Goal: Information Seeking & Learning: Compare options

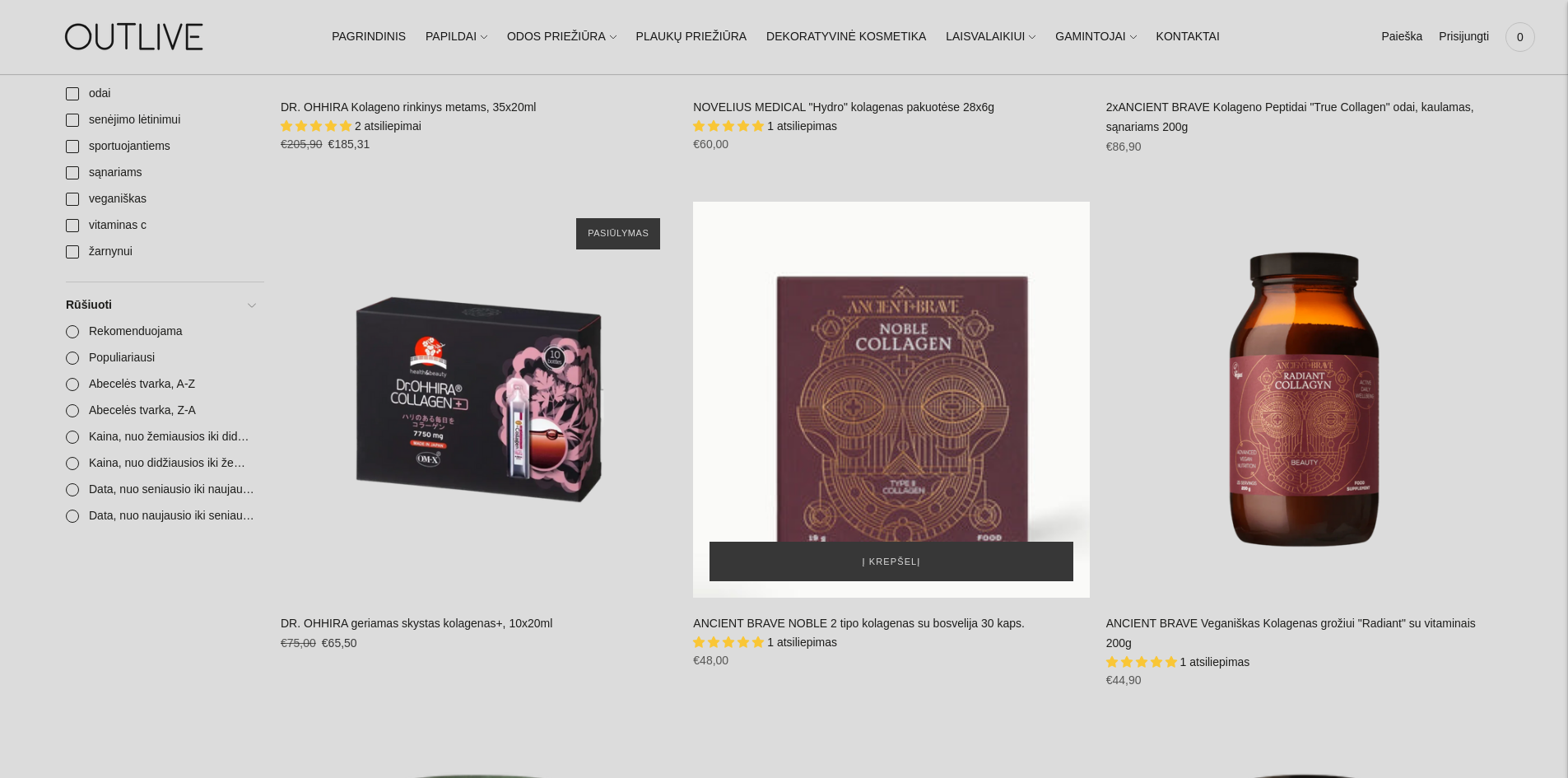
scroll to position [741, 0]
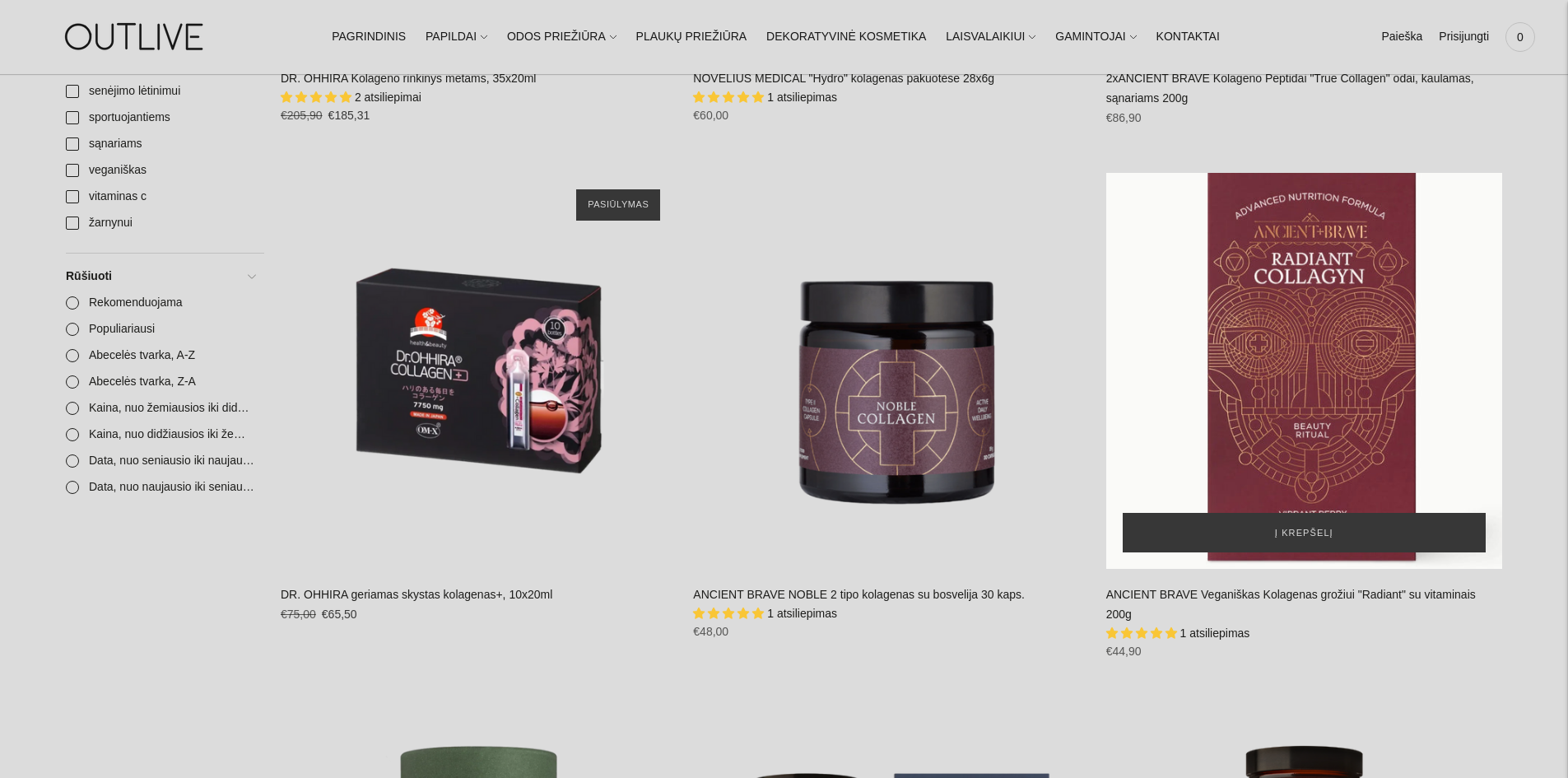
click at [1248, 342] on div "ANCIENT BRAVE Veganiškas Kolagenas grožiui" at bounding box center [1304, 370] width 396 height 396
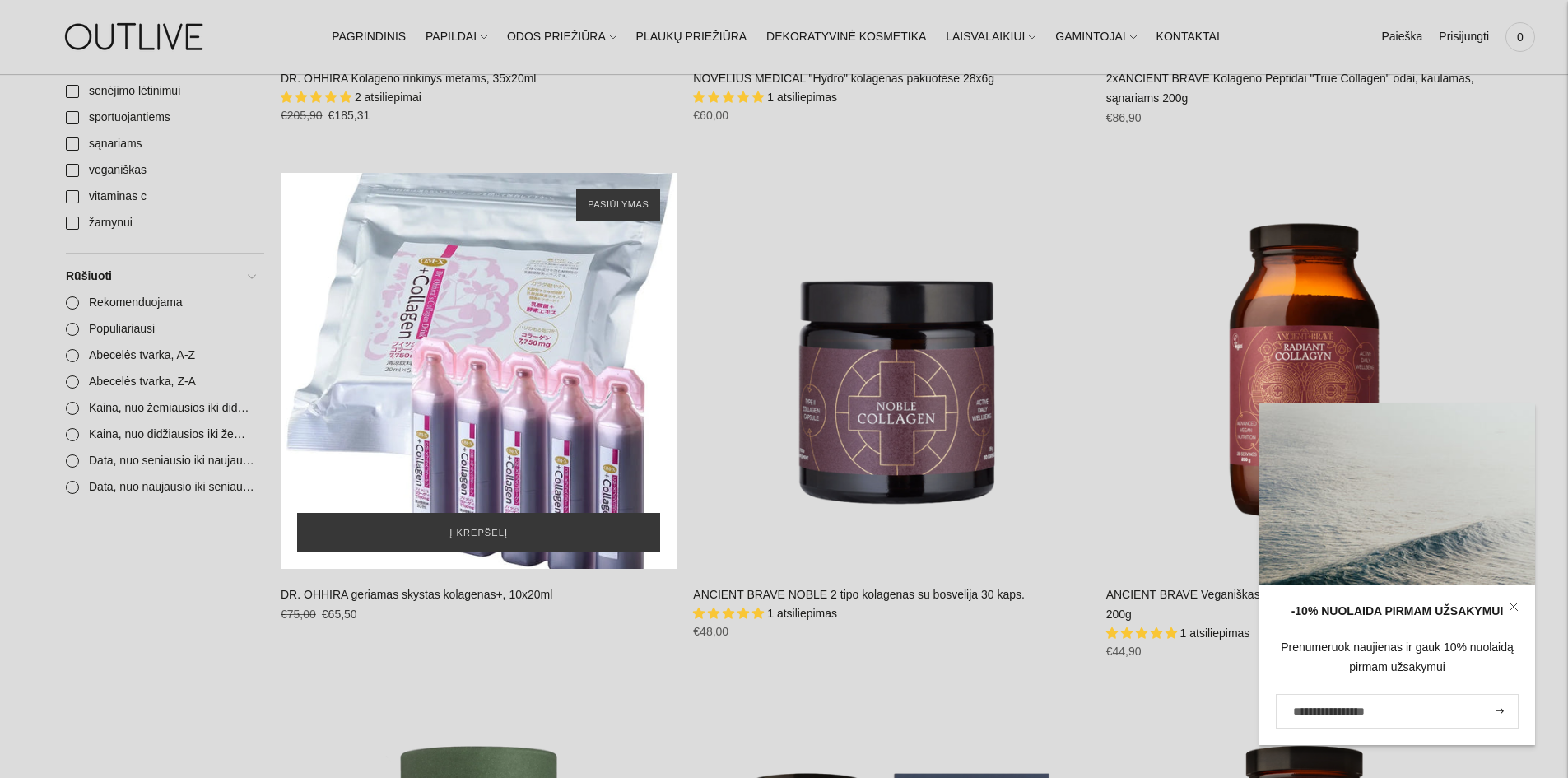
click at [460, 262] on div "DR. OHHIRA geriamas skystas kolagenas+, 10x20ml\a" at bounding box center [479, 370] width 396 height 396
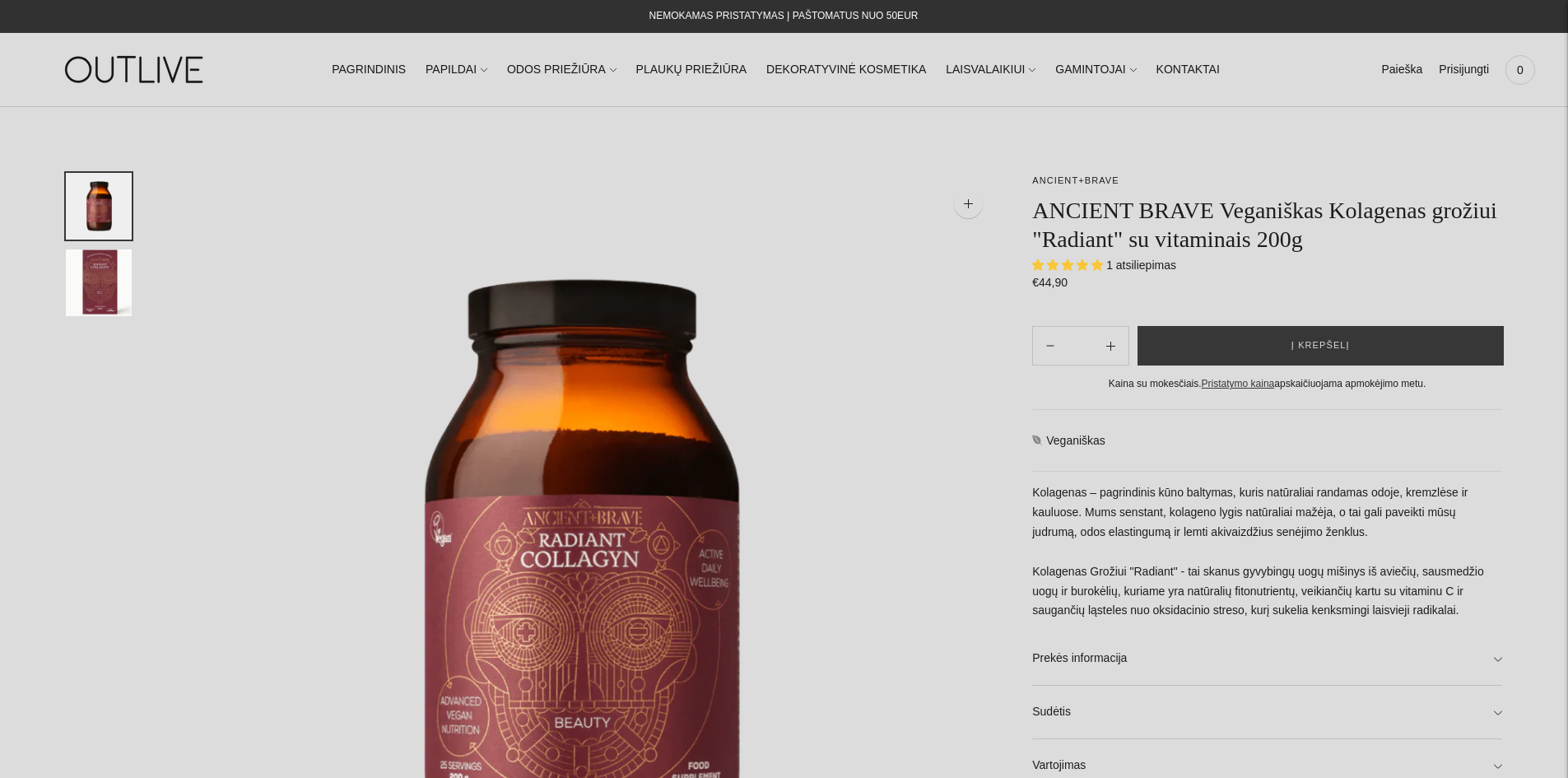
select select "**********"
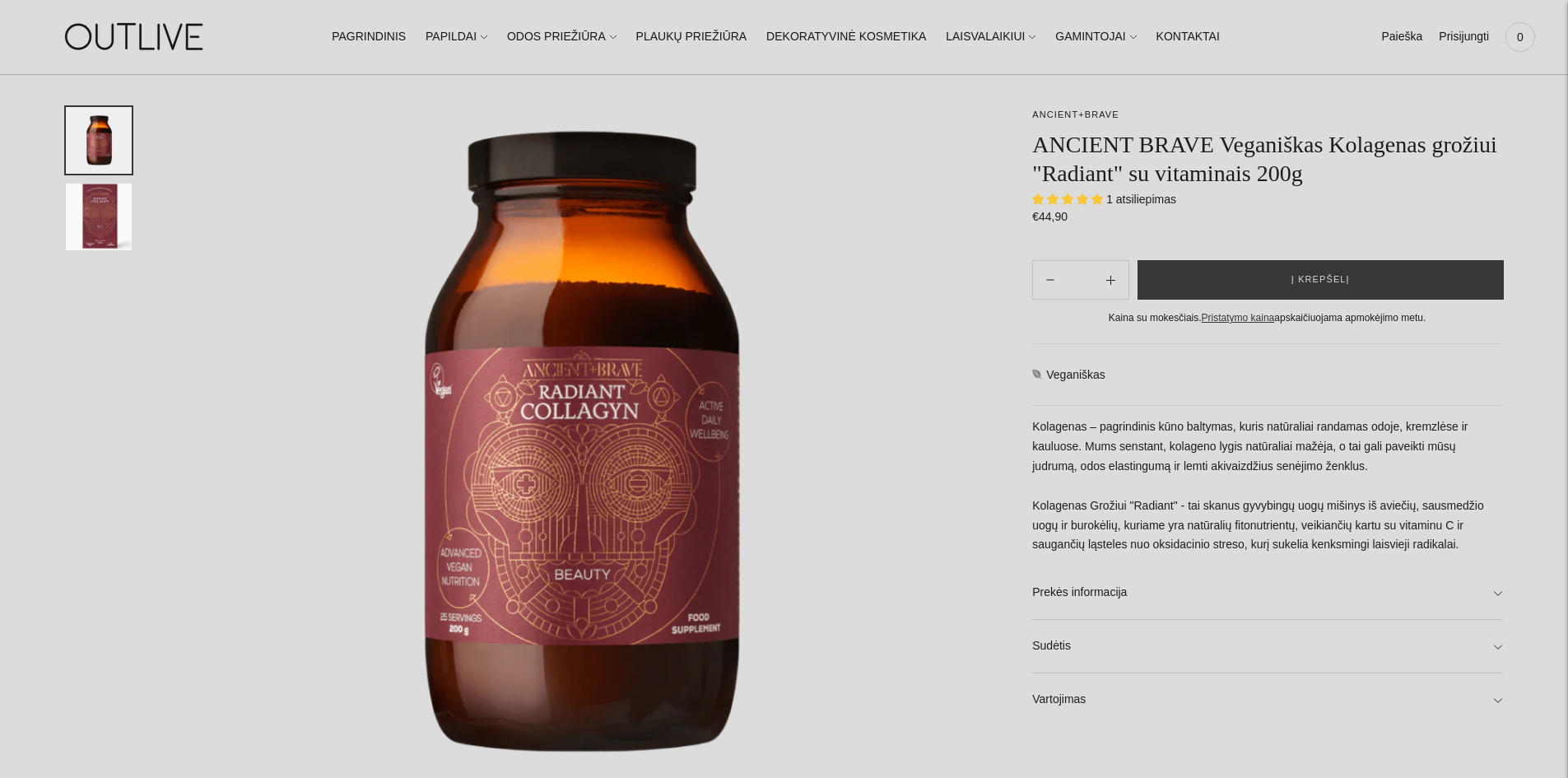
scroll to position [165, 0]
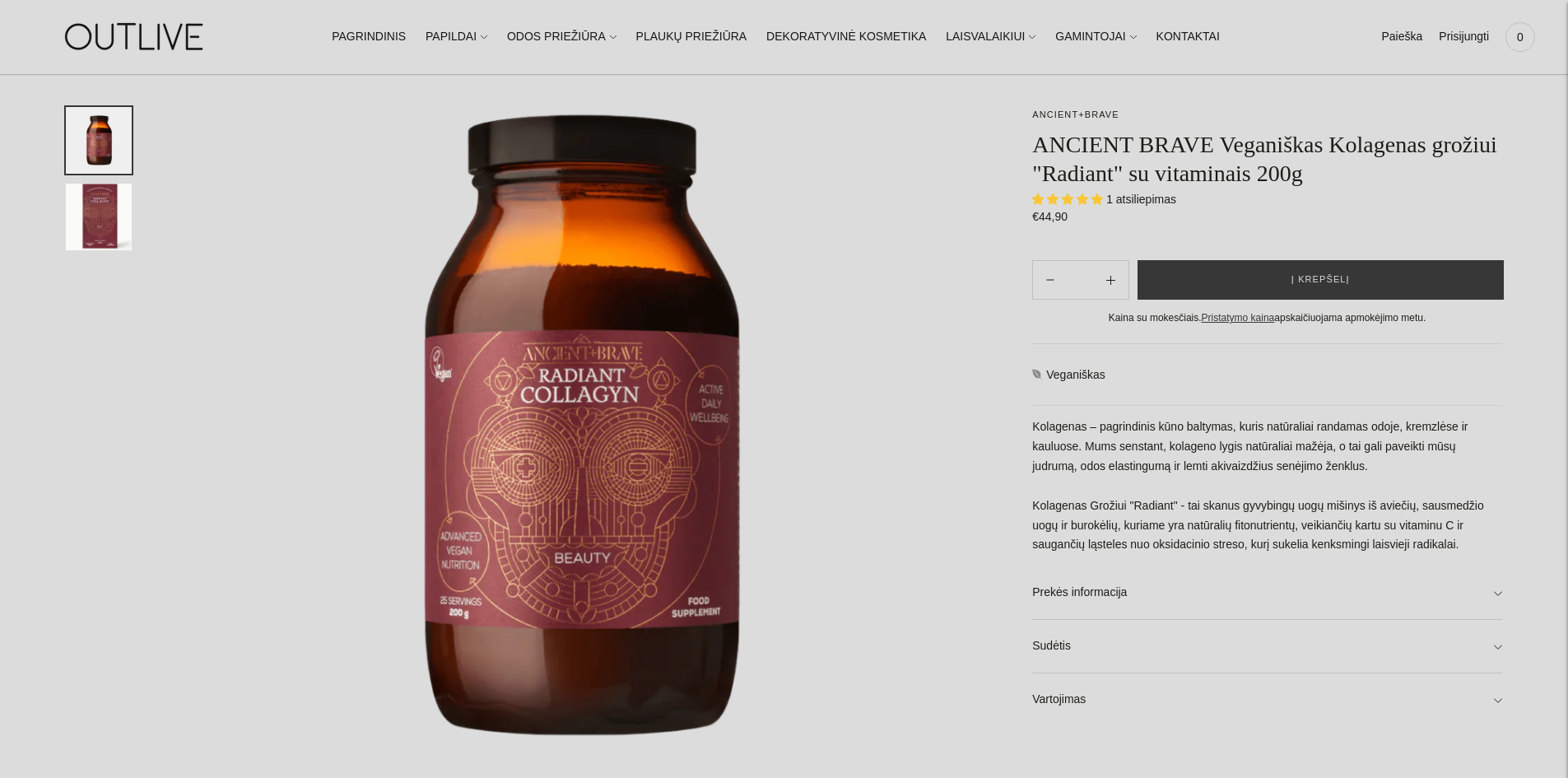
click at [1138, 200] on span "1 atsiliepimas" at bounding box center [1141, 199] width 70 height 13
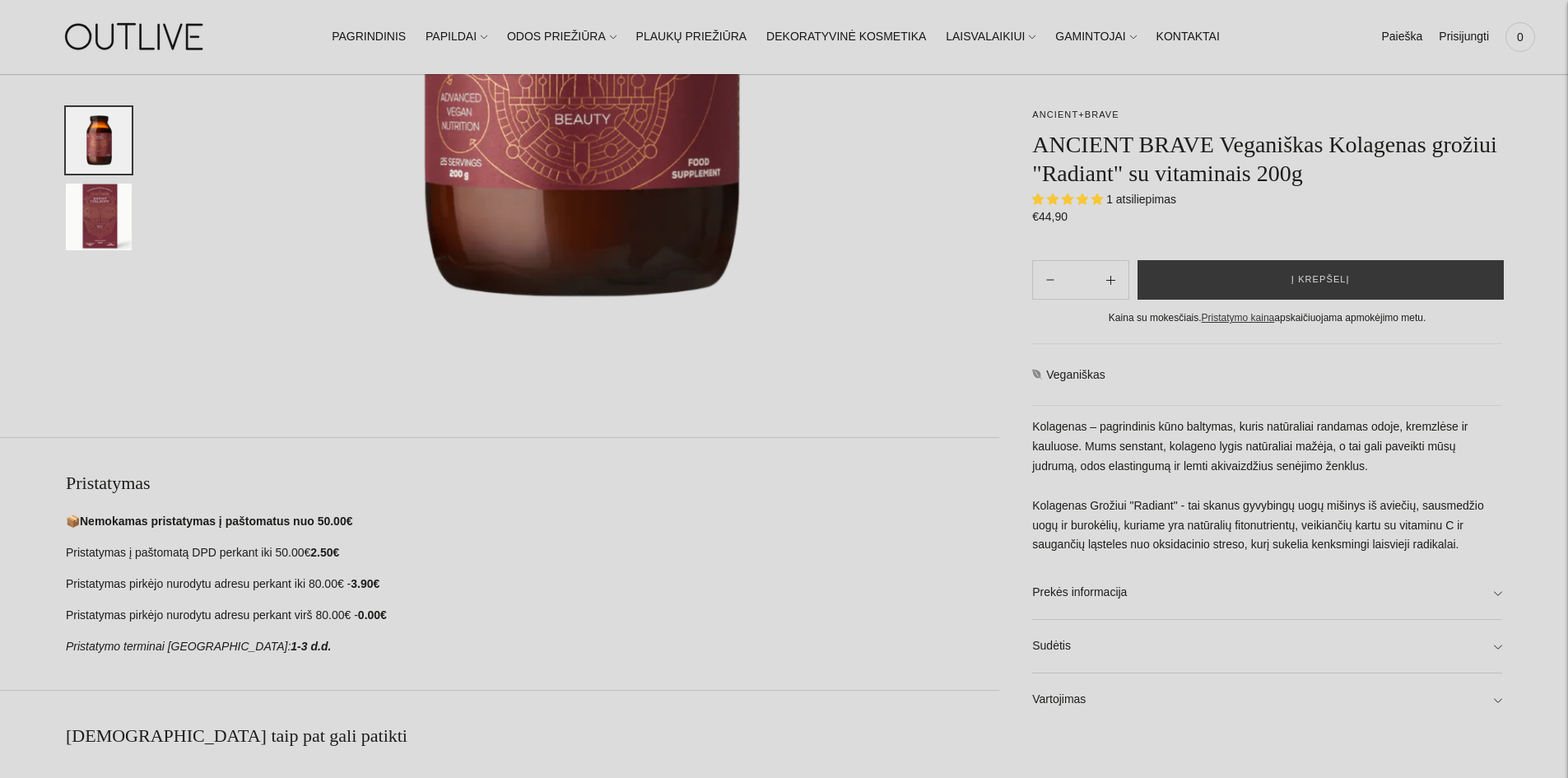
scroll to position [576, 0]
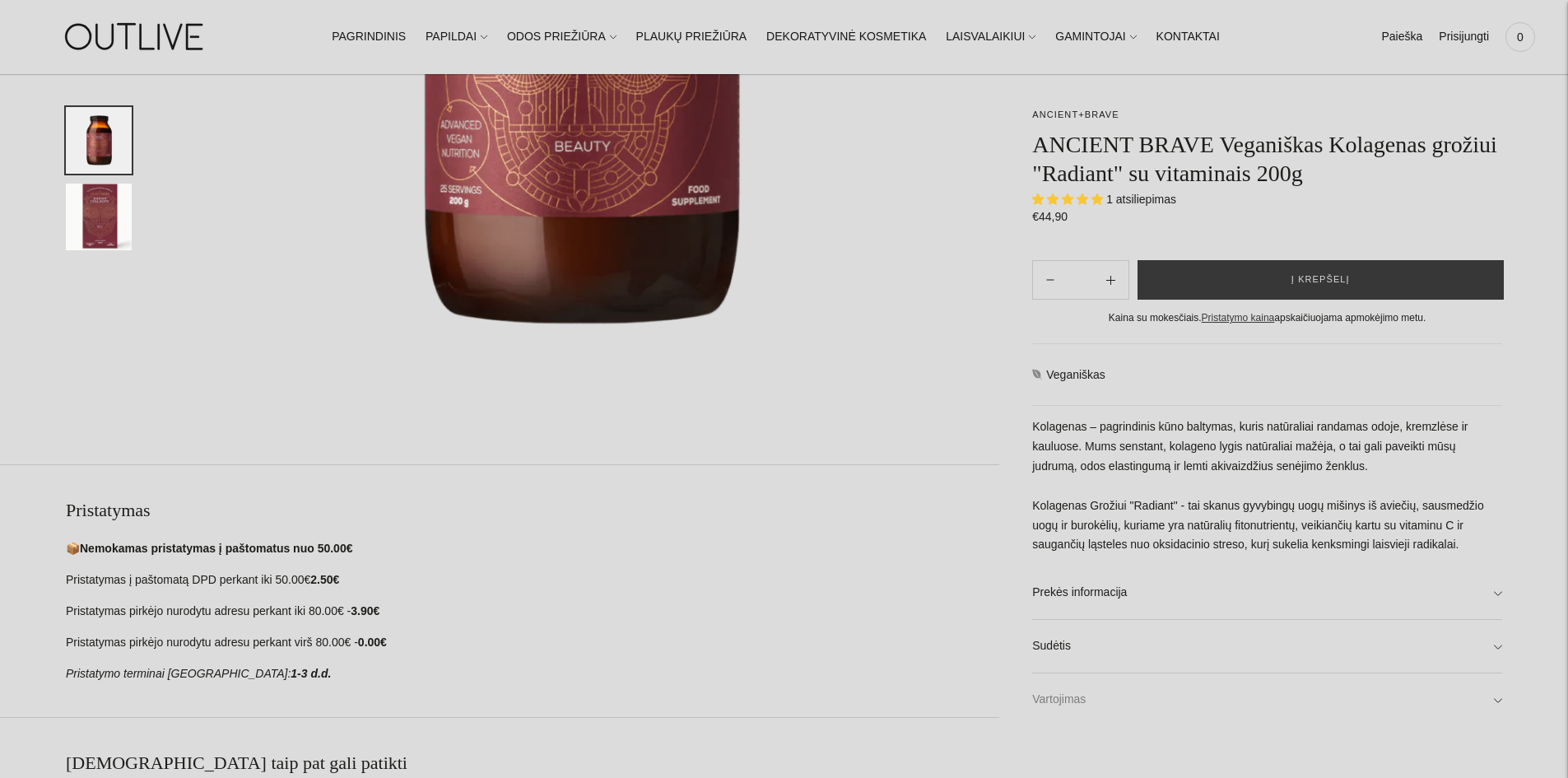
click at [1051, 688] on link "Vartojimas" at bounding box center [1267, 699] width 470 height 53
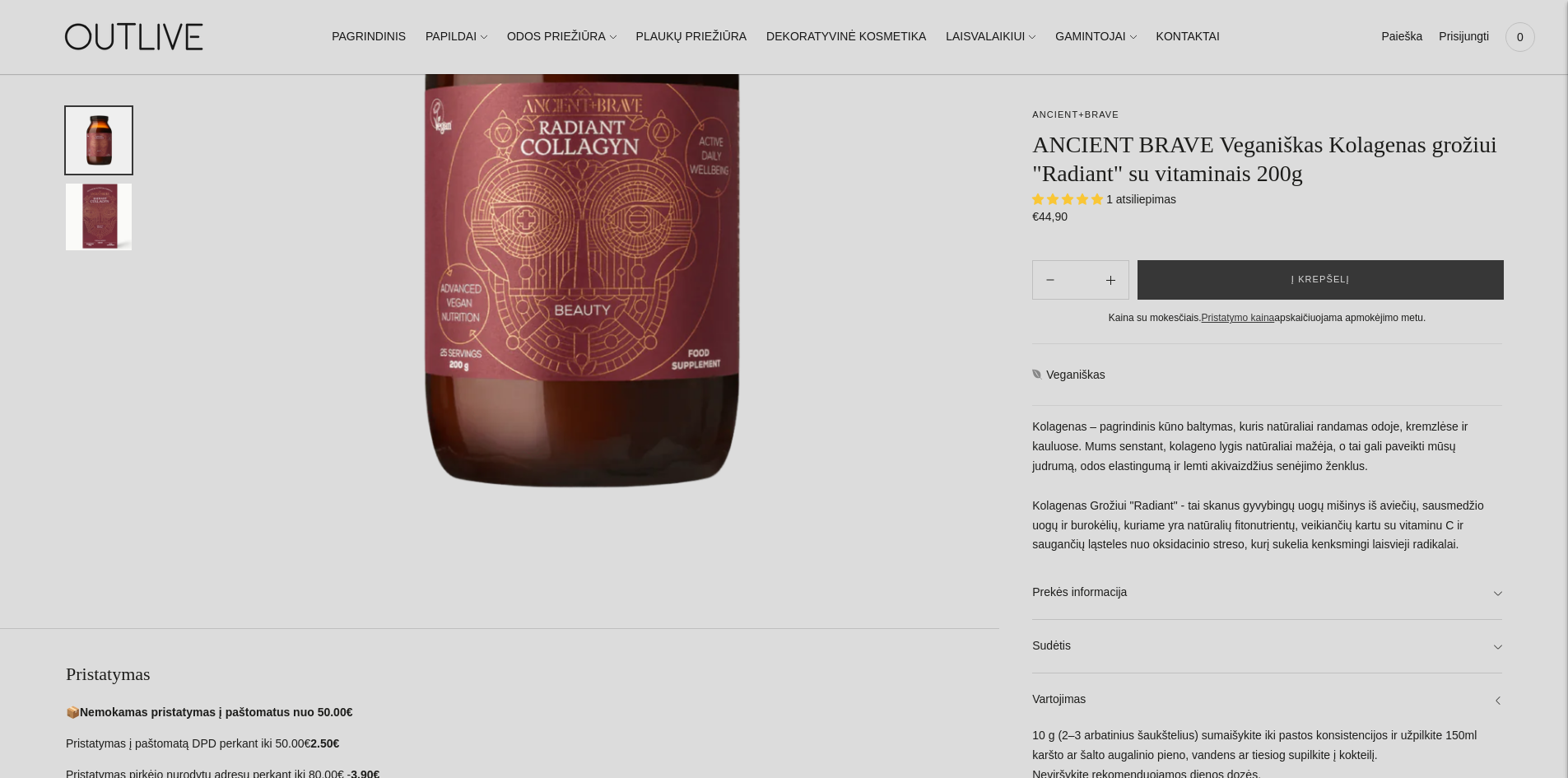
scroll to position [411, 0]
click at [1078, 639] on link "Sudėtis" at bounding box center [1267, 646] width 470 height 53
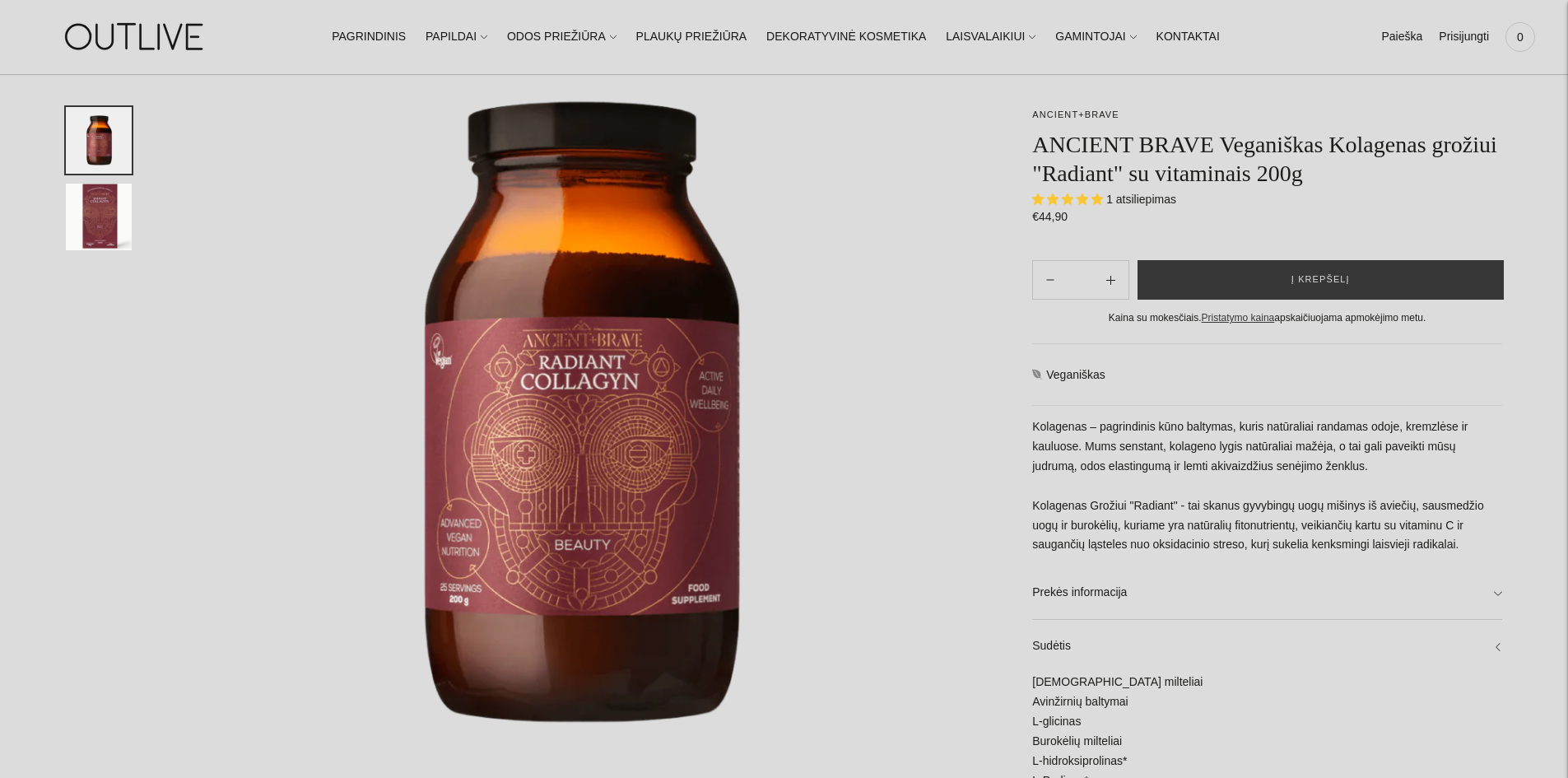
scroll to position [165, 0]
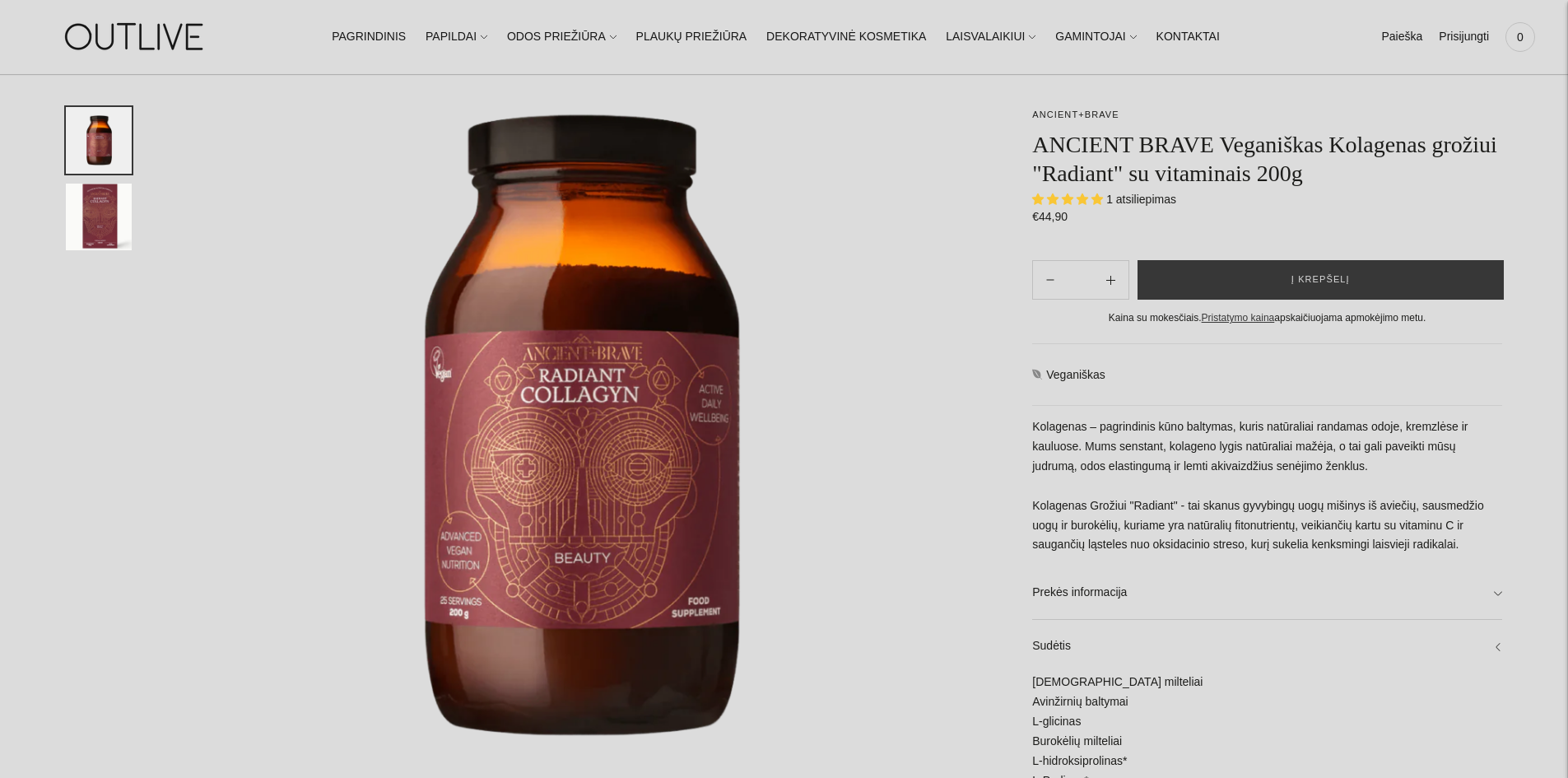
click at [1105, 201] on span "5.00 stars" at bounding box center [1069, 199] width 74 height 13
click at [1133, 198] on span "1 atsiliepimas" at bounding box center [1141, 199] width 70 height 13
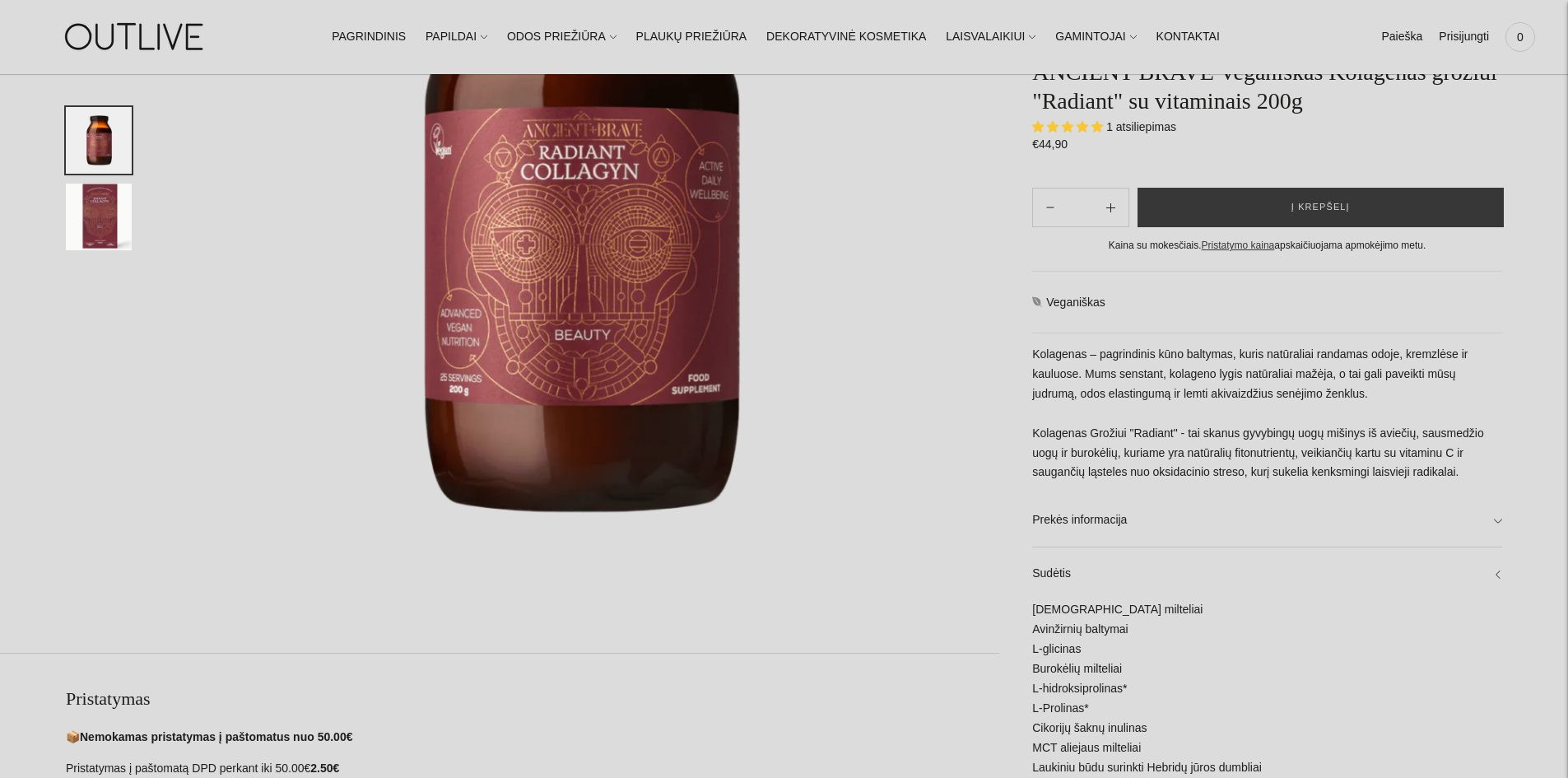
scroll to position [411, 0]
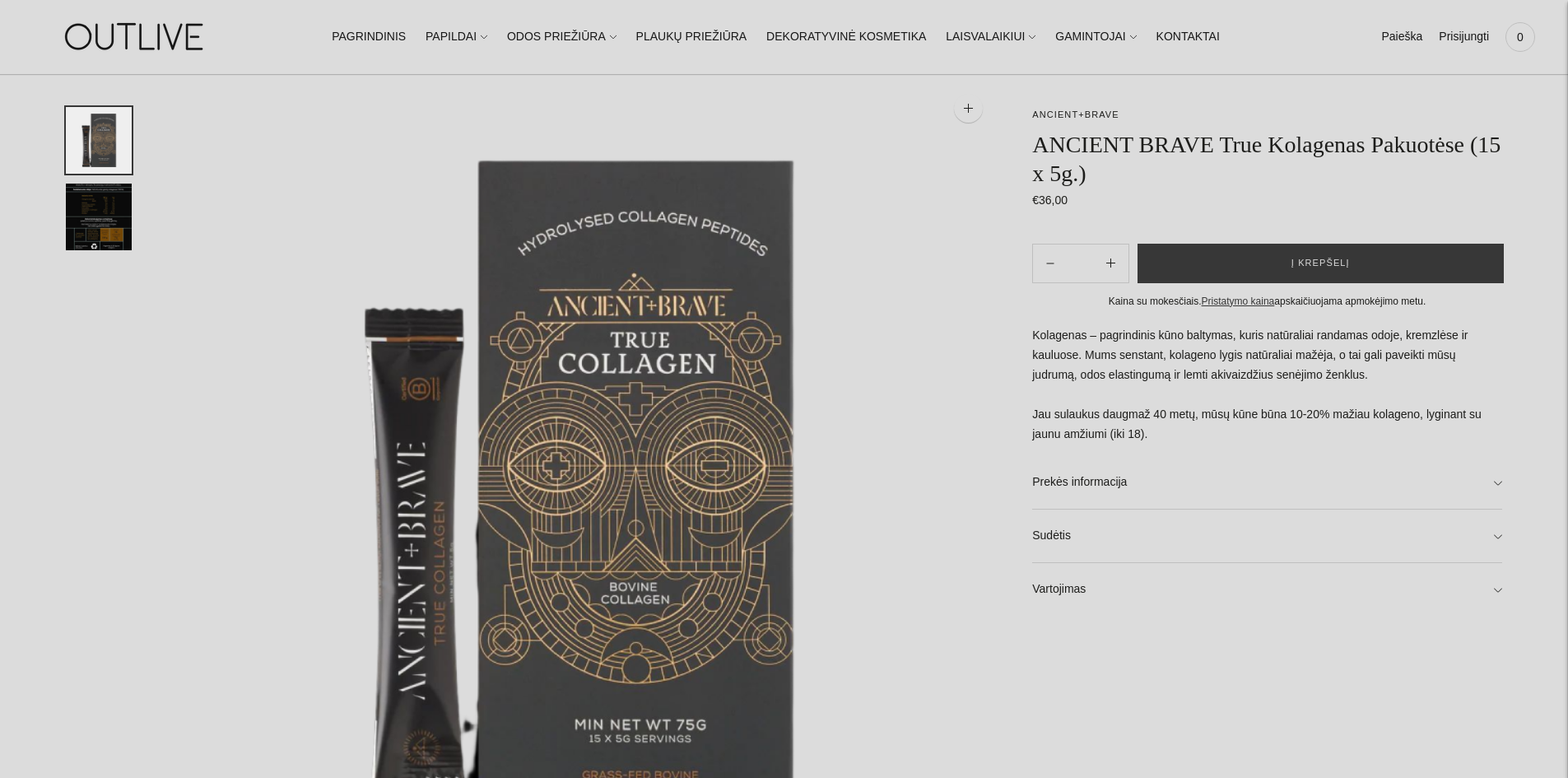
scroll to position [82, 0]
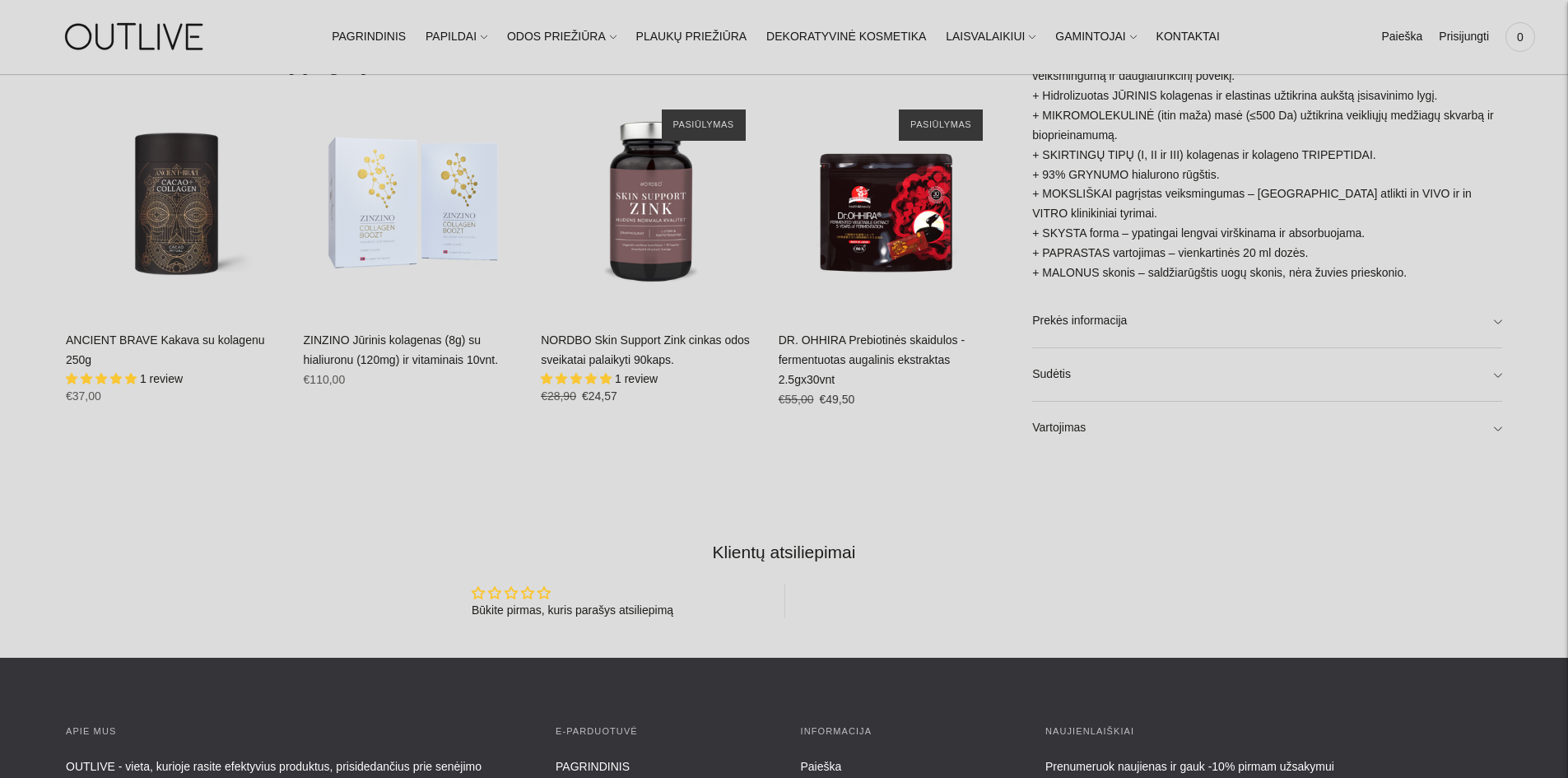
scroll to position [1317, 0]
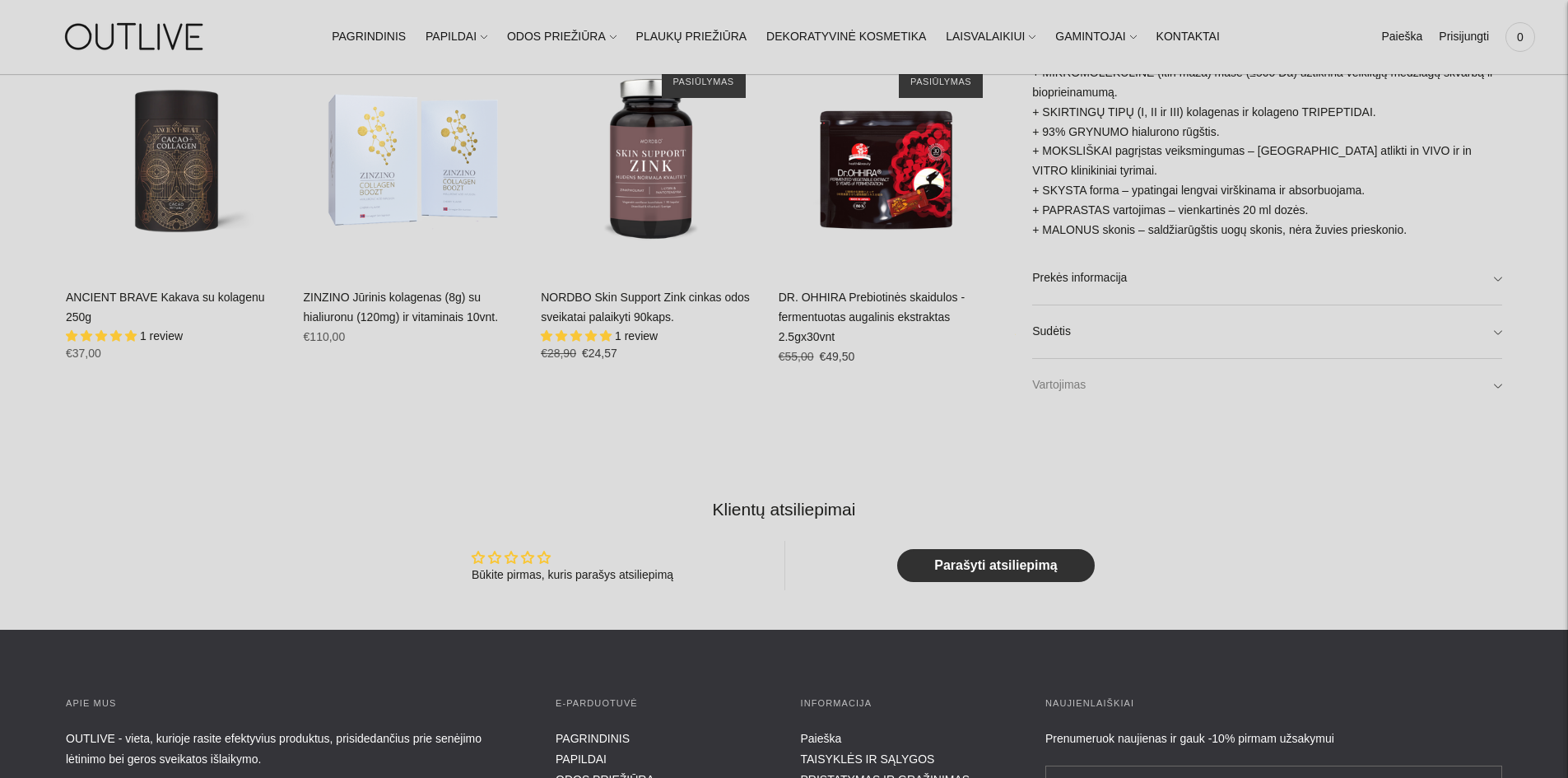
click at [1071, 382] on link "Vartojimas" at bounding box center [1267, 385] width 470 height 53
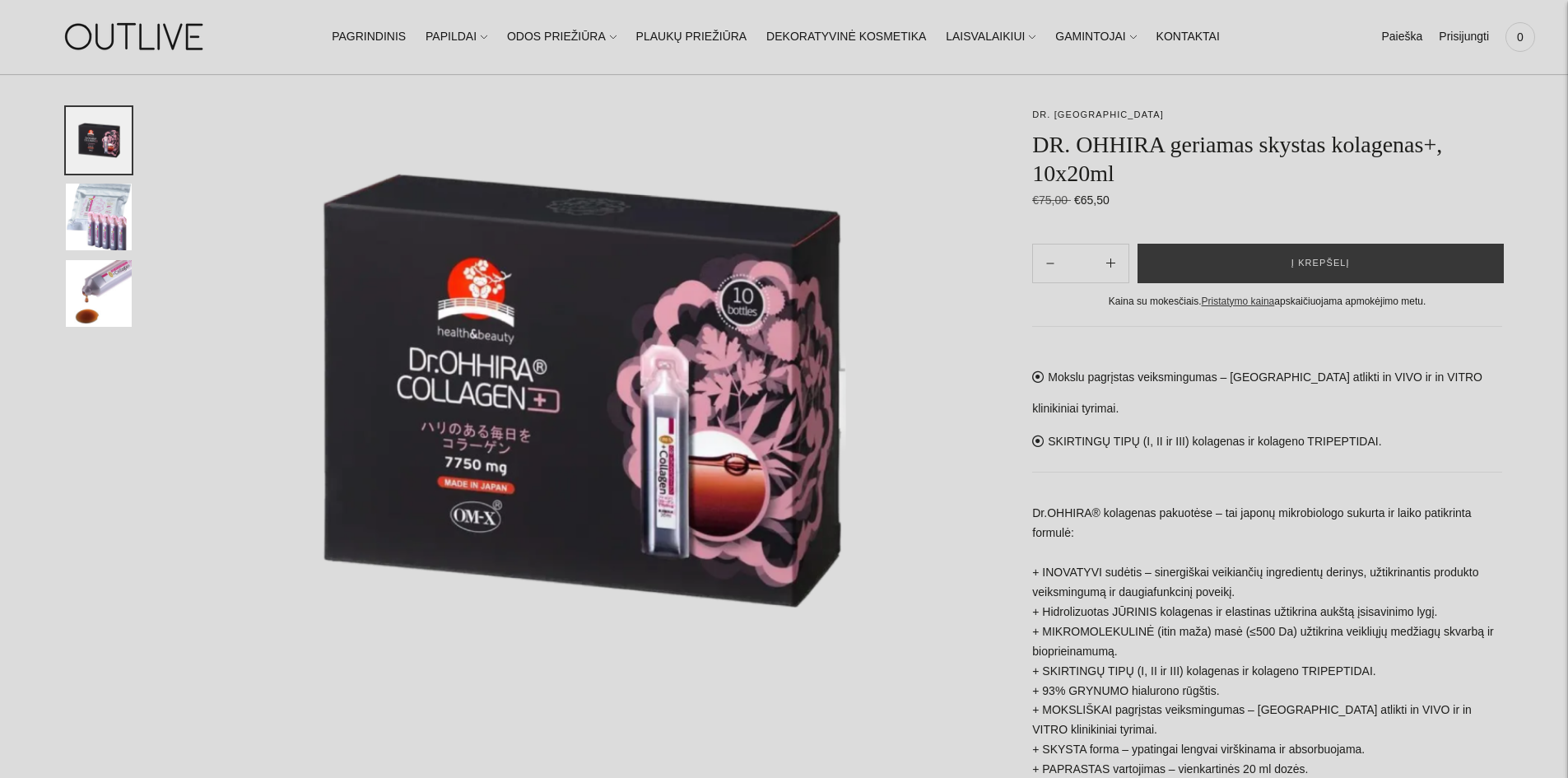
scroll to position [165, 0]
